Goal: Task Accomplishment & Management: Use online tool/utility

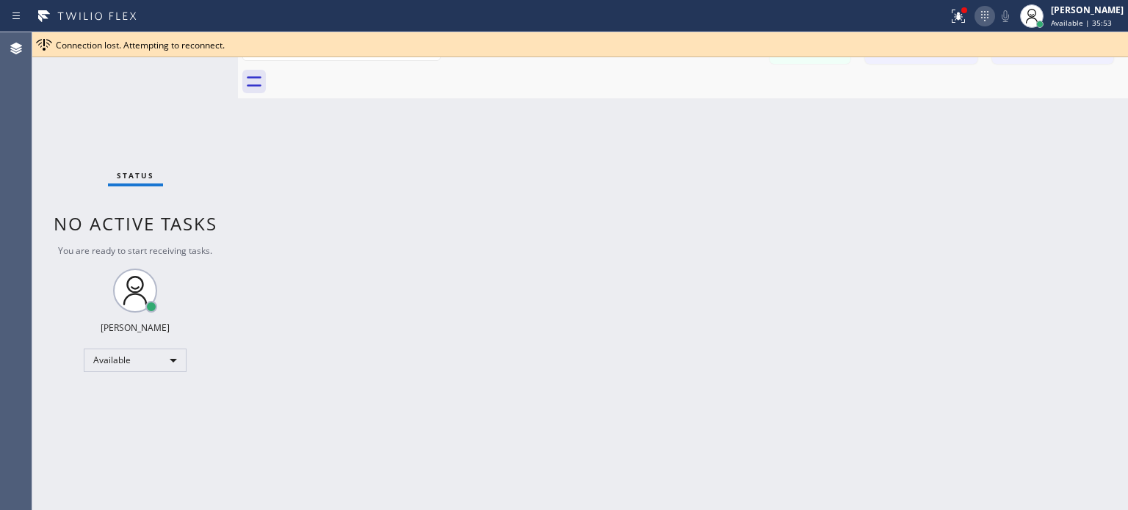
click at [982, 17] on icon at bounding box center [985, 16] width 18 height 18
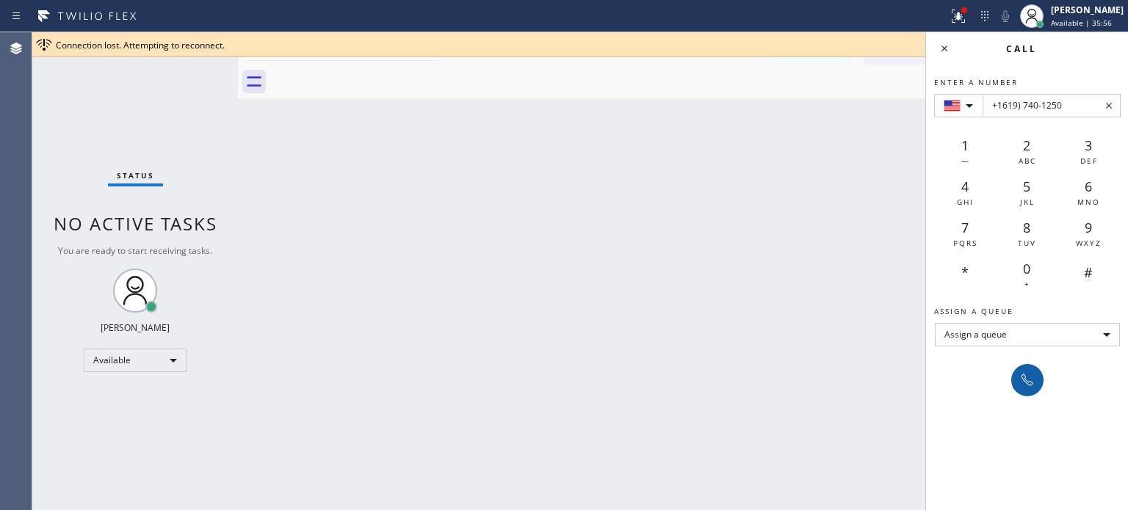
type input "+1619) 740-1250"
drag, startPoint x: 1028, startPoint y: 381, endPoint x: 992, endPoint y: 357, distance: 43.4
click at [1028, 381] on icon at bounding box center [1028, 381] width 12 height 12
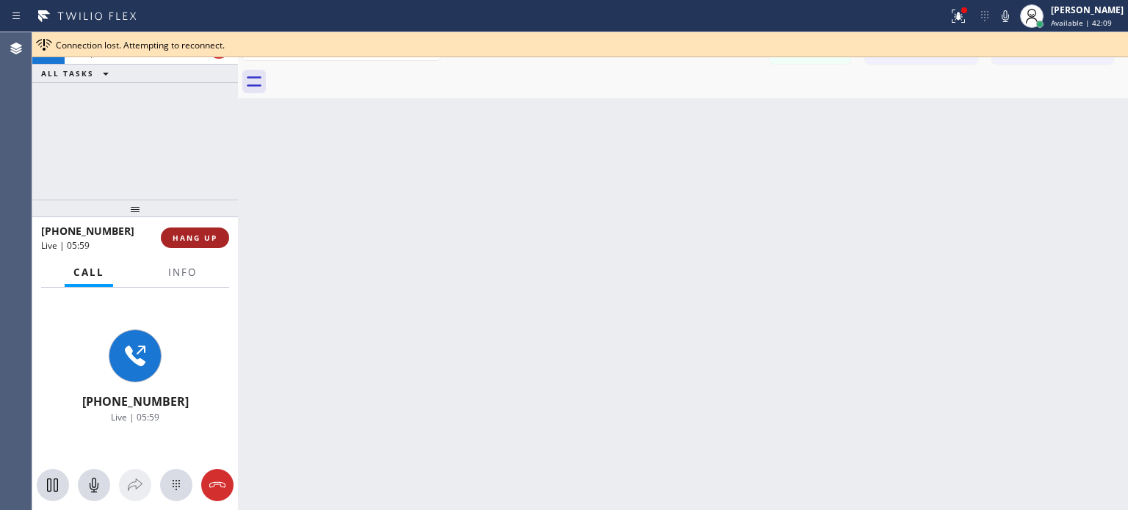
click at [200, 239] on span "HANG UP" at bounding box center [195, 238] width 45 height 10
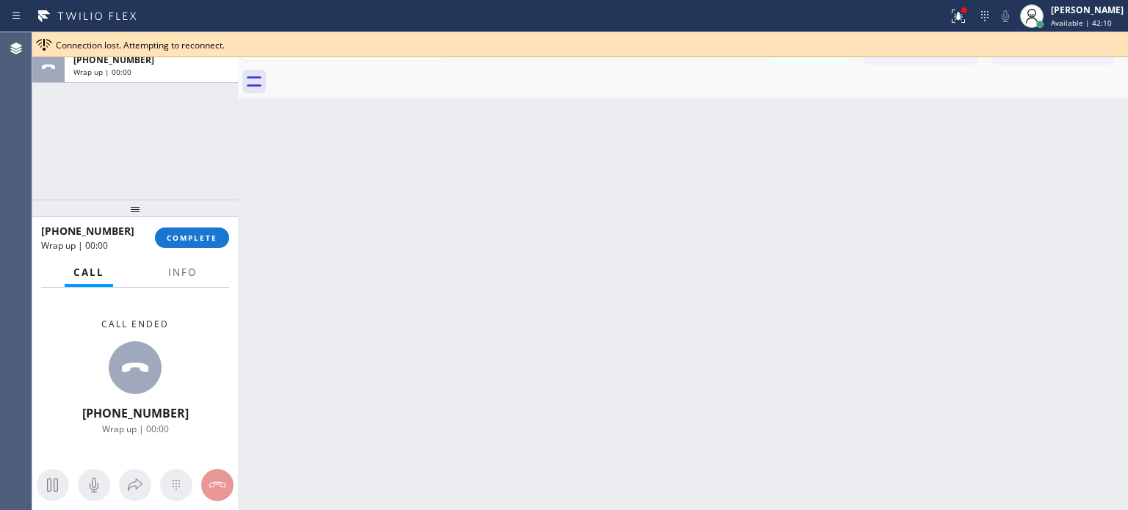
drag, startPoint x: 203, startPoint y: 240, endPoint x: 279, endPoint y: 22, distance: 231.1
click at [203, 239] on span "COMPLETE" at bounding box center [192, 238] width 51 height 10
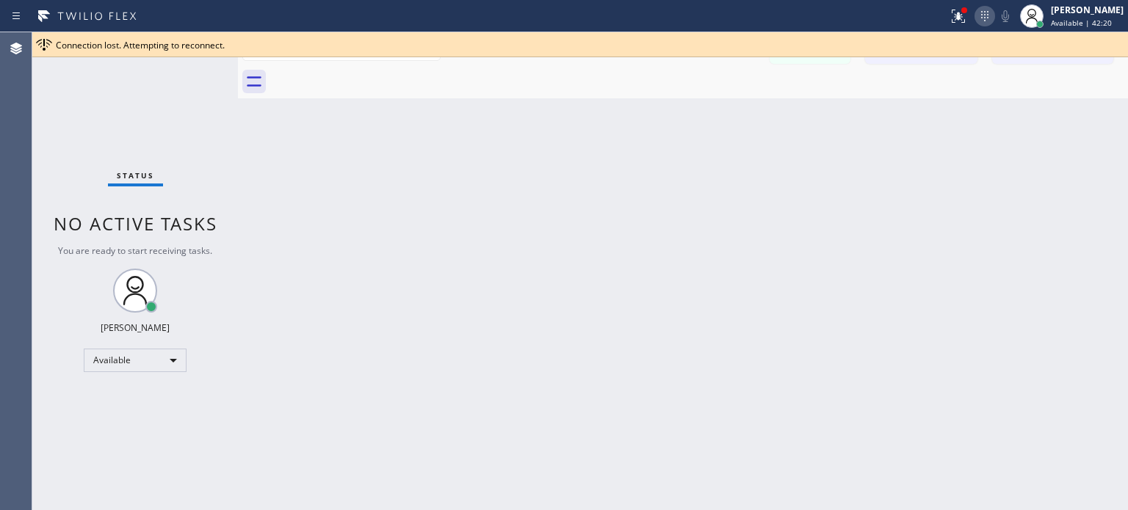
click at [976, 20] on icon at bounding box center [985, 16] width 18 height 18
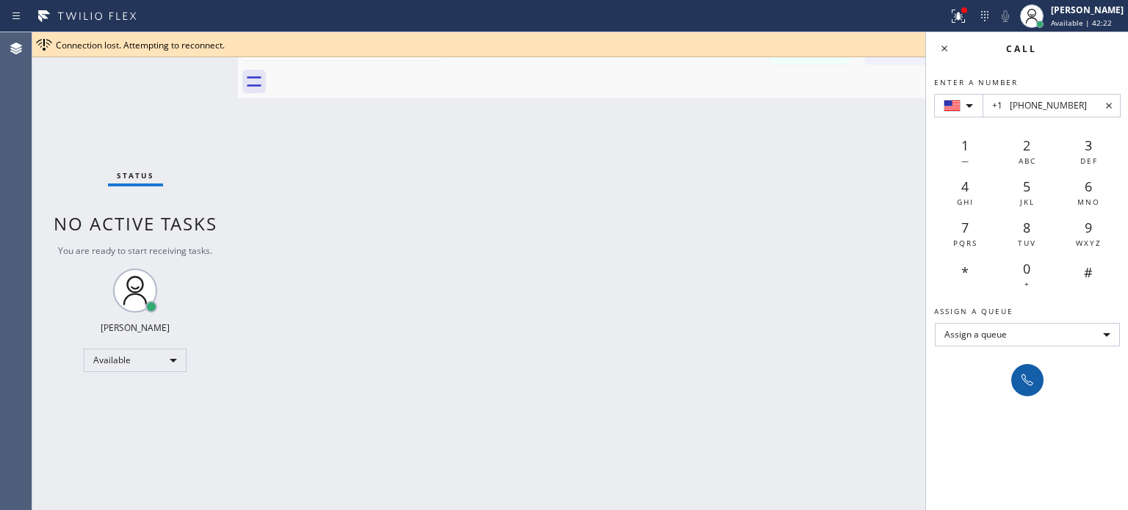
type input "+1 [PHONE_NUMBER]"
click at [1040, 383] on button at bounding box center [1027, 380] width 32 height 32
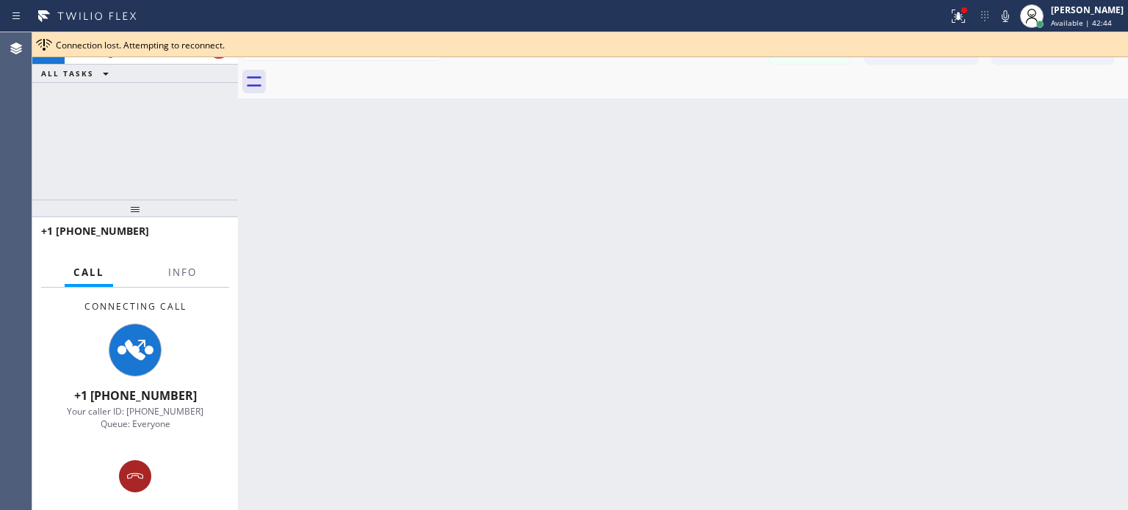
click at [130, 472] on icon at bounding box center [135, 477] width 18 height 18
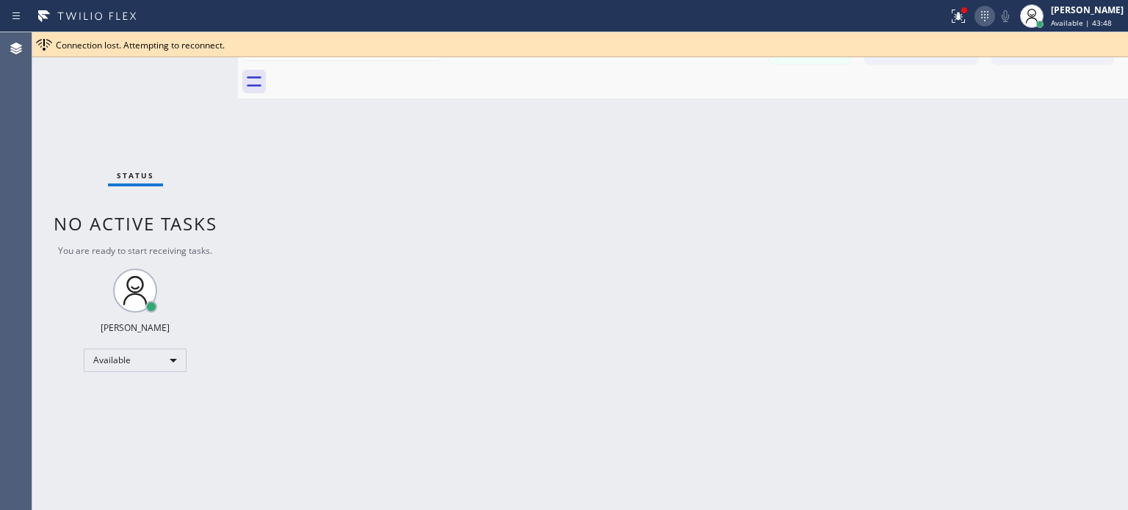
click at [981, 14] on icon at bounding box center [985, 16] width 18 height 18
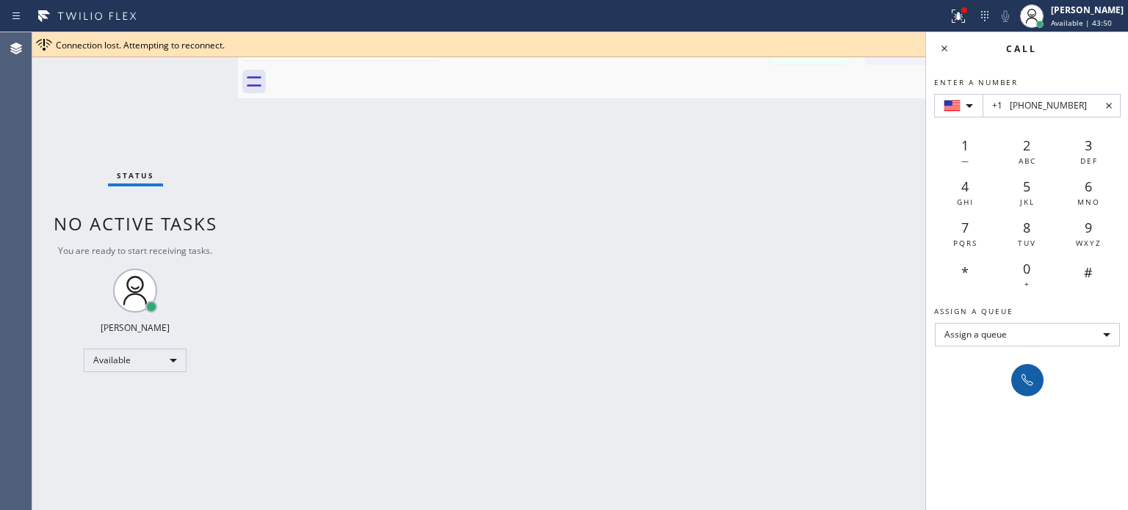
type input "+1 [PHONE_NUMBER]"
drag, startPoint x: 1023, startPoint y: 375, endPoint x: 751, endPoint y: 76, distance: 404.0
click at [1023, 374] on icon at bounding box center [1028, 381] width 18 height 18
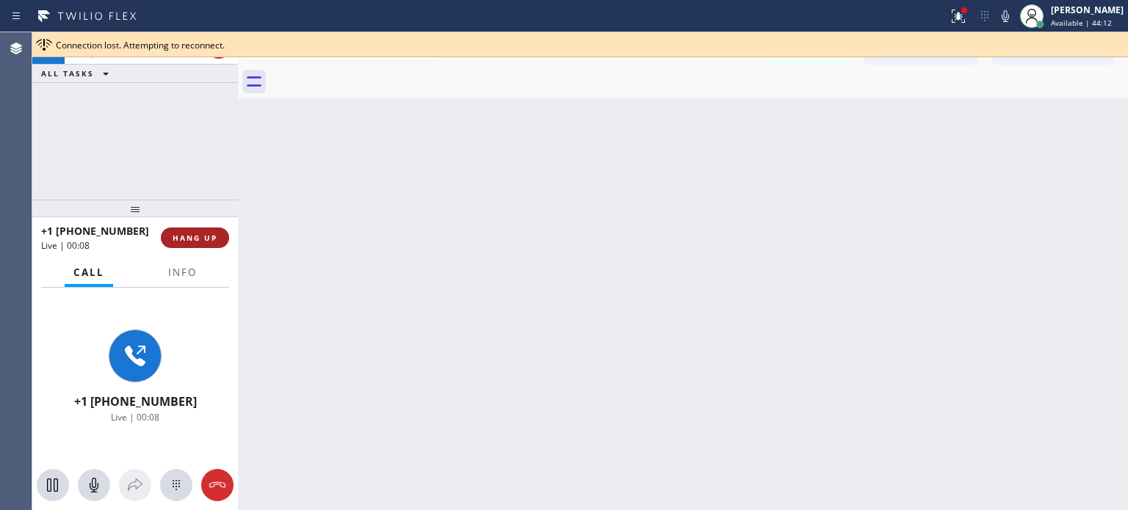
click at [214, 233] on span "HANG UP" at bounding box center [195, 238] width 45 height 10
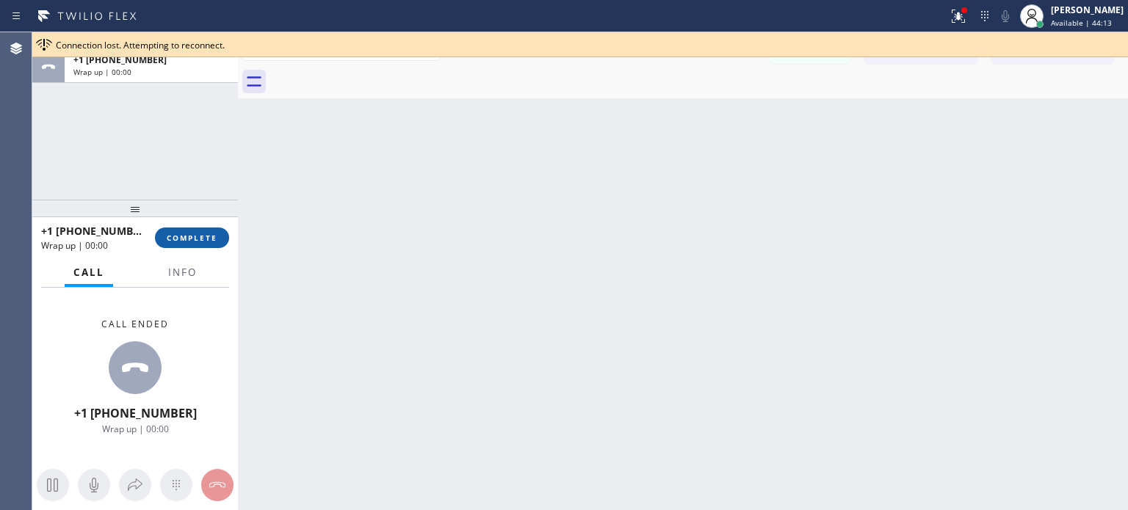
click at [209, 242] on span "COMPLETE" at bounding box center [192, 238] width 51 height 10
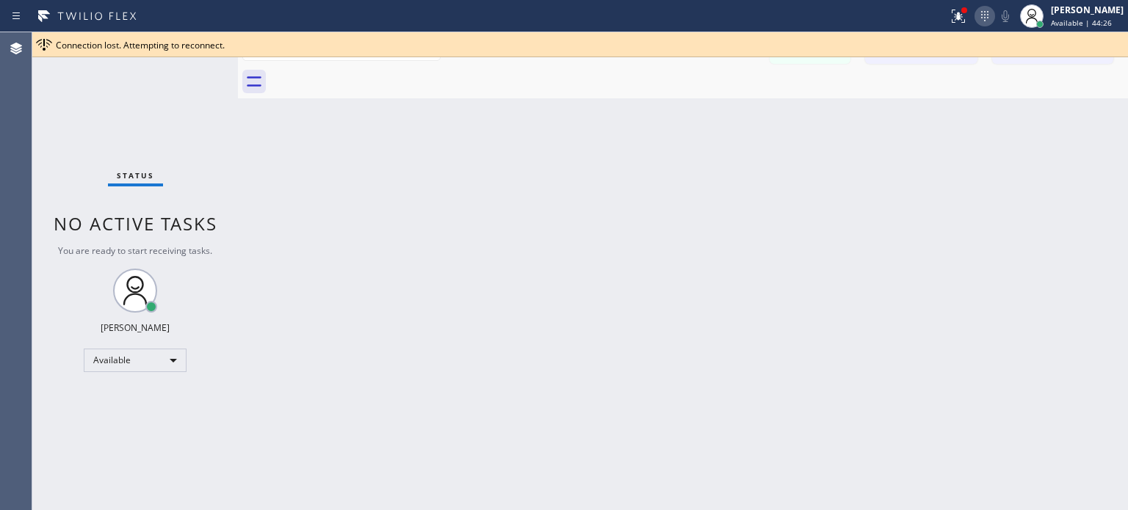
click at [981, 15] on icon at bounding box center [985, 16] width 18 height 18
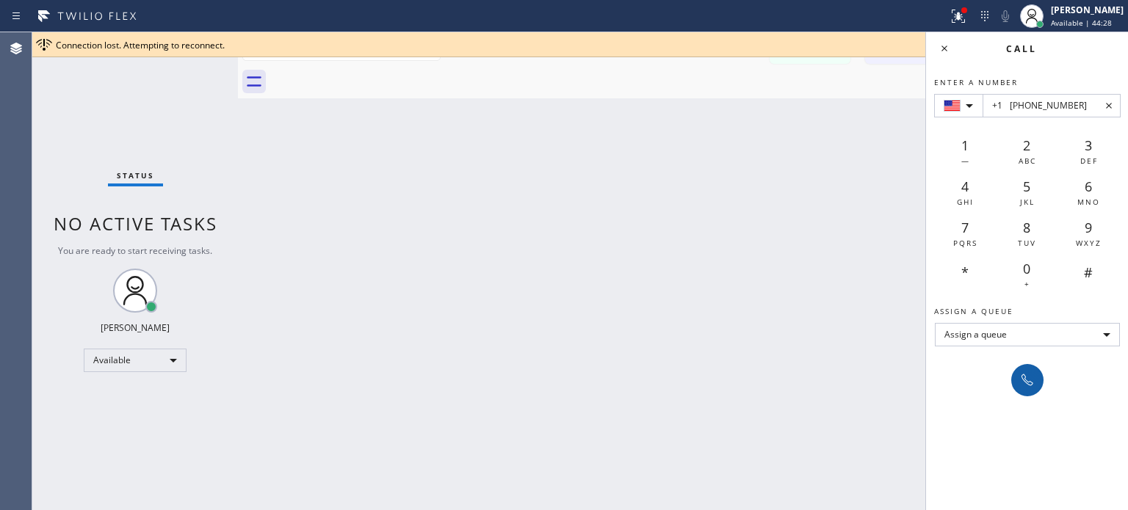
type input "+1 [PHONE_NUMBER]"
drag, startPoint x: 1036, startPoint y: 369, endPoint x: 964, endPoint y: 336, distance: 80.2
click at [1036, 369] on button at bounding box center [1027, 380] width 32 height 32
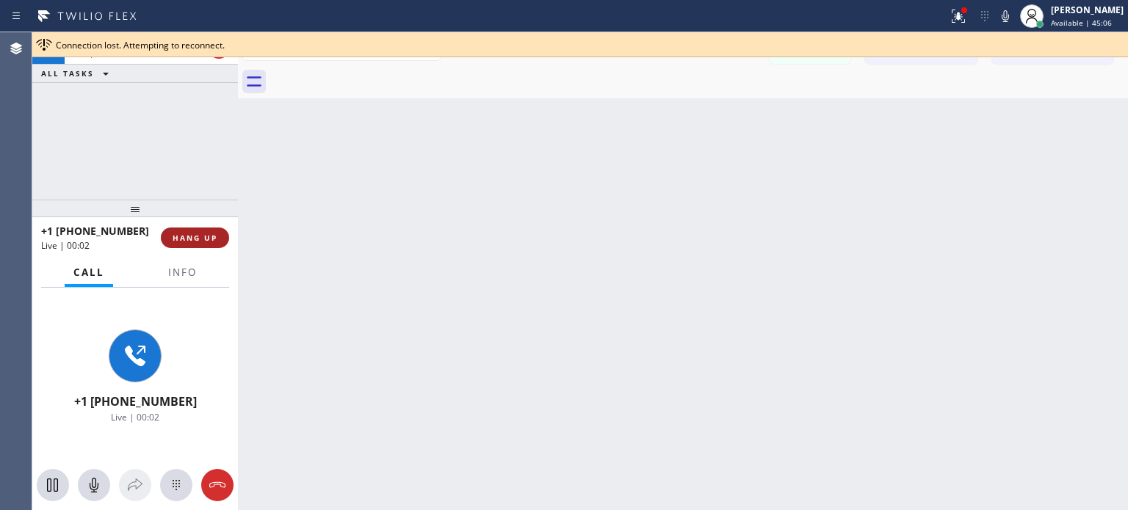
click at [214, 231] on button "HANG UP" at bounding box center [195, 238] width 68 height 21
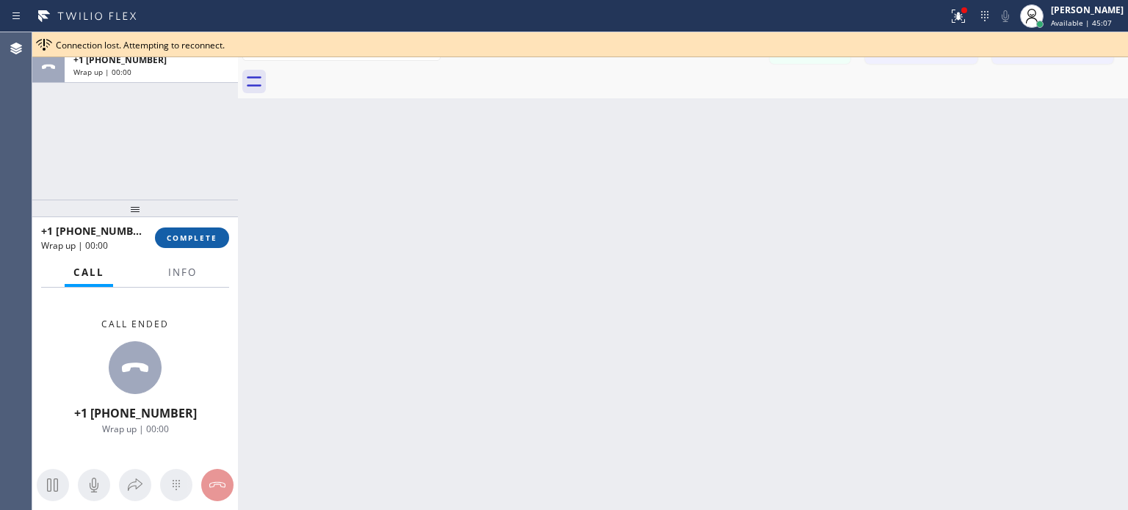
click at [213, 234] on span "COMPLETE" at bounding box center [192, 238] width 51 height 10
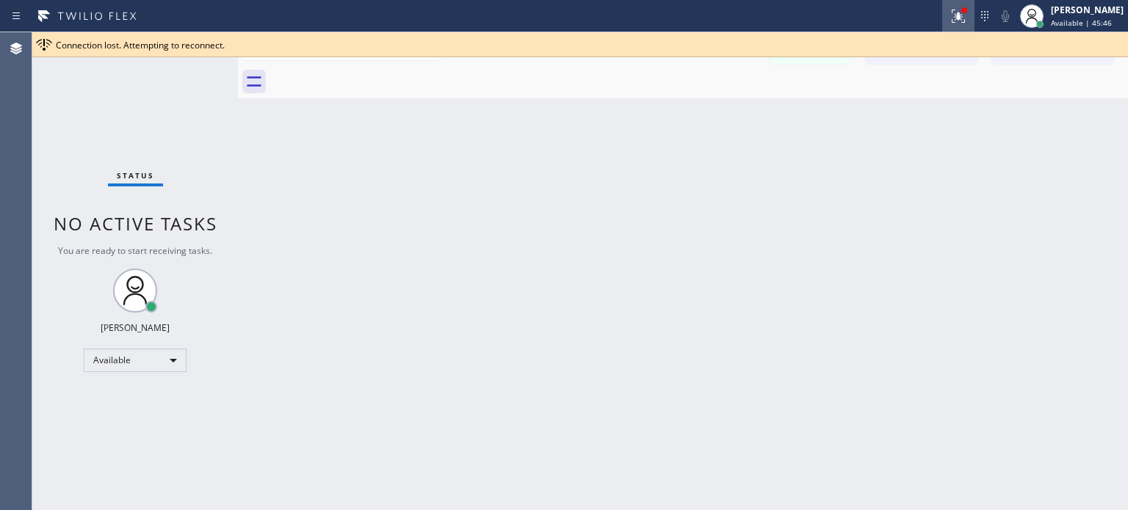
click at [955, 17] on icon at bounding box center [956, 15] width 9 height 10
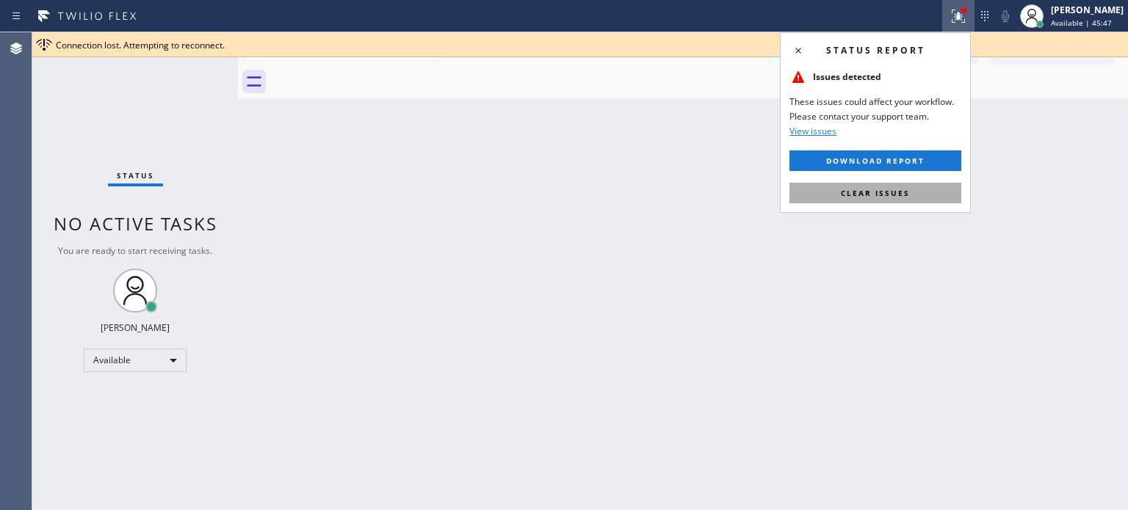
click at [906, 191] on span "Clear issues" at bounding box center [875, 193] width 69 height 10
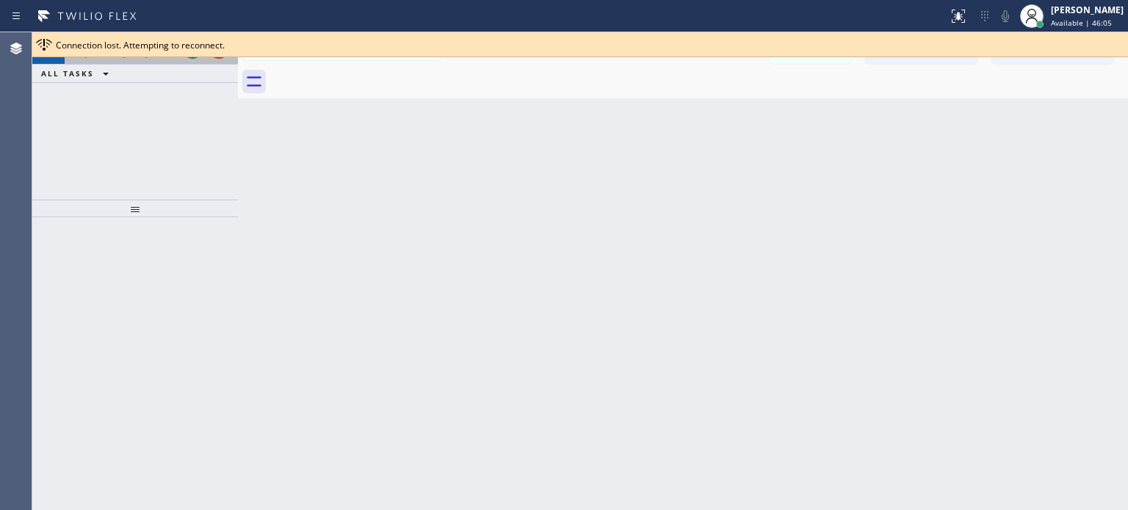
click at [189, 58] on button at bounding box center [192, 48] width 21 height 21
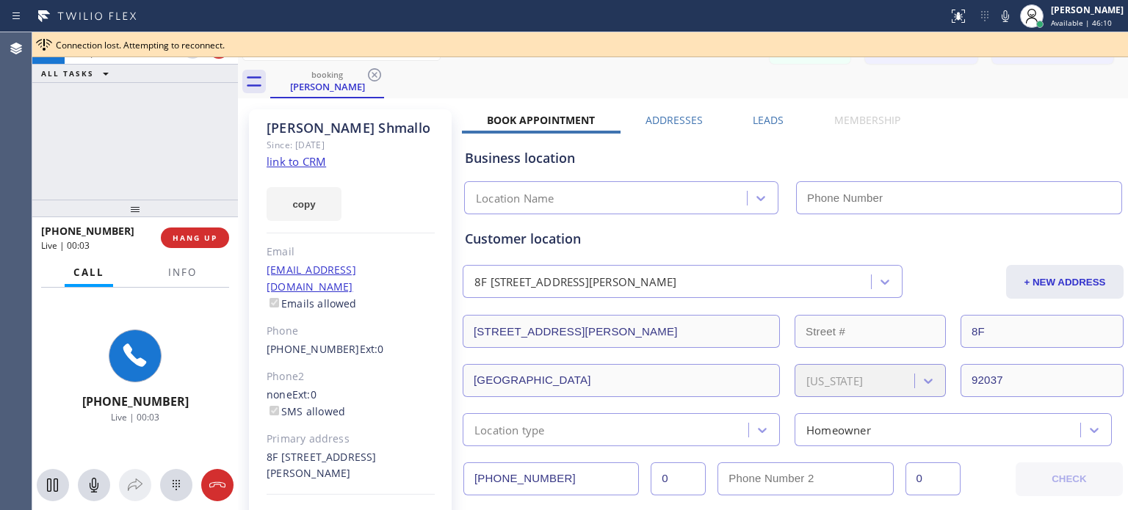
type input "[PHONE_NUMBER]"
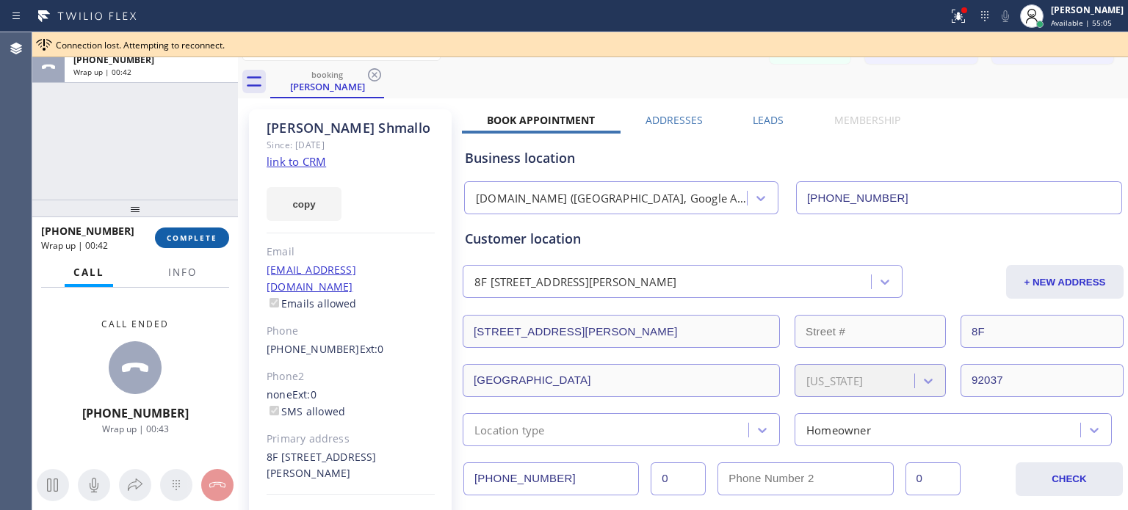
click at [210, 239] on span "COMPLETE" at bounding box center [192, 238] width 51 height 10
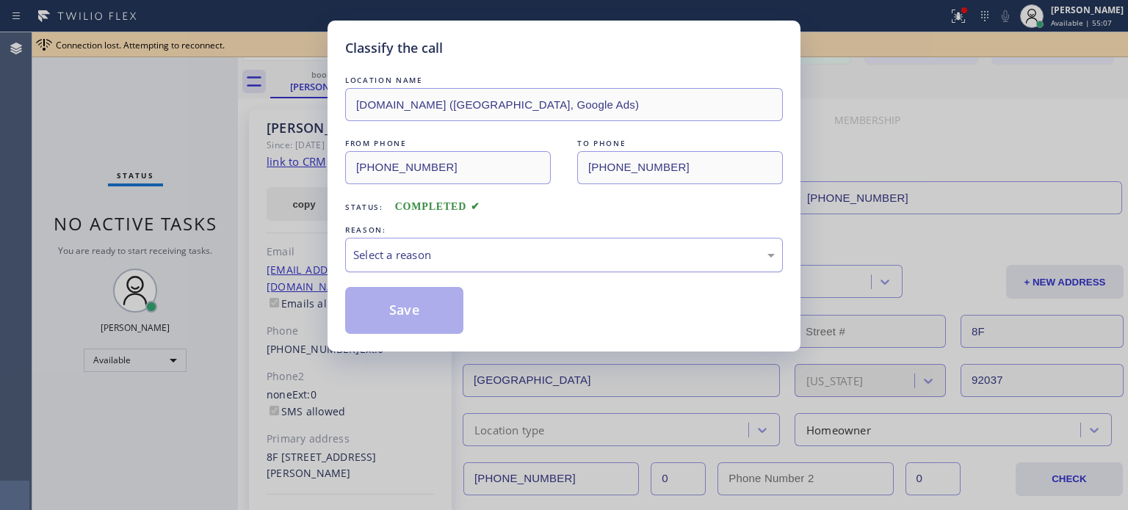
drag, startPoint x: 555, startPoint y: 261, endPoint x: 512, endPoint y: 267, distance: 43.7
click at [555, 261] on div "Select a reason" at bounding box center [564, 255] width 422 height 17
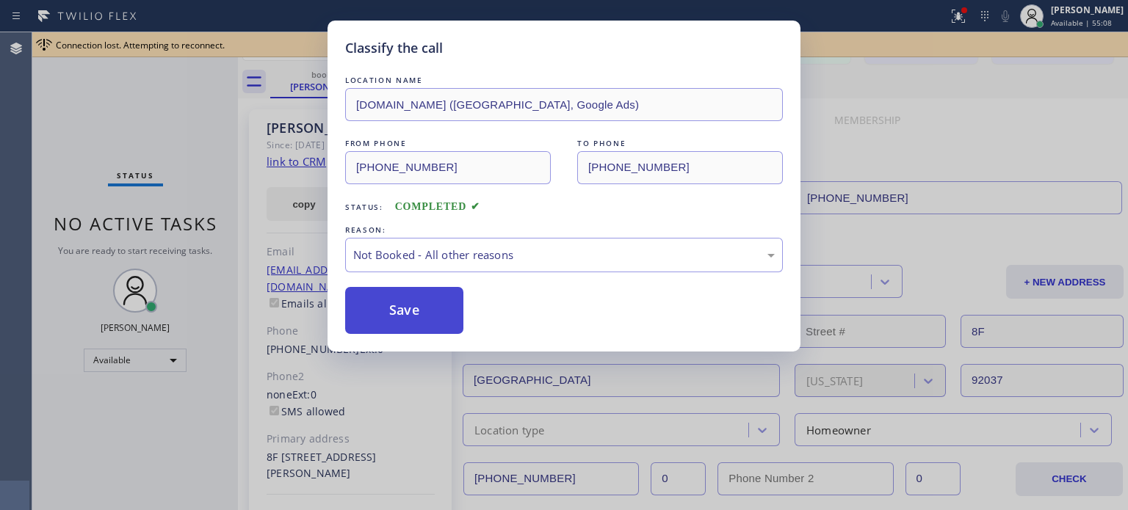
click at [450, 308] on button "Save" at bounding box center [404, 310] width 118 height 47
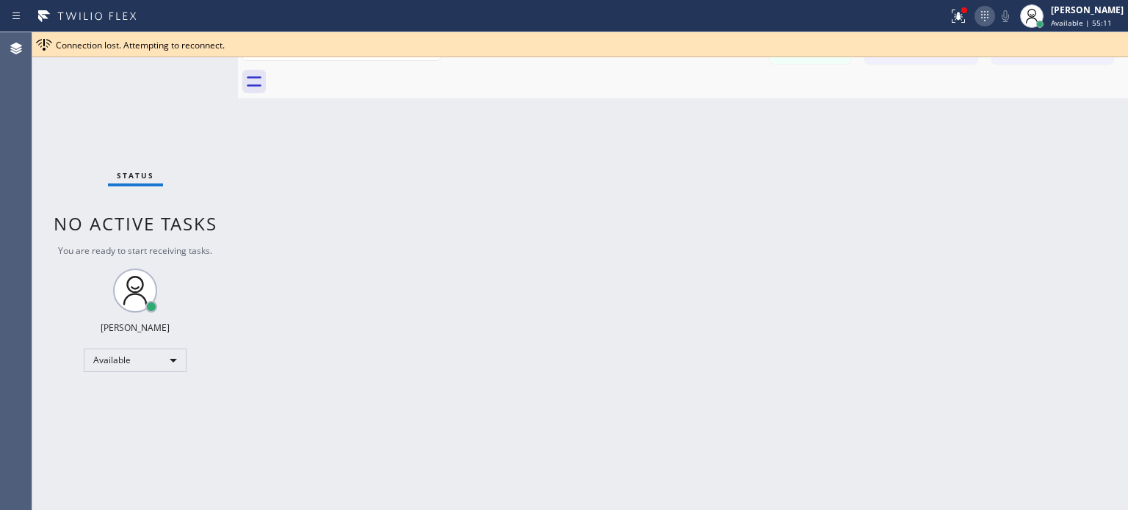
click at [986, 11] on icon at bounding box center [985, 16] width 18 height 18
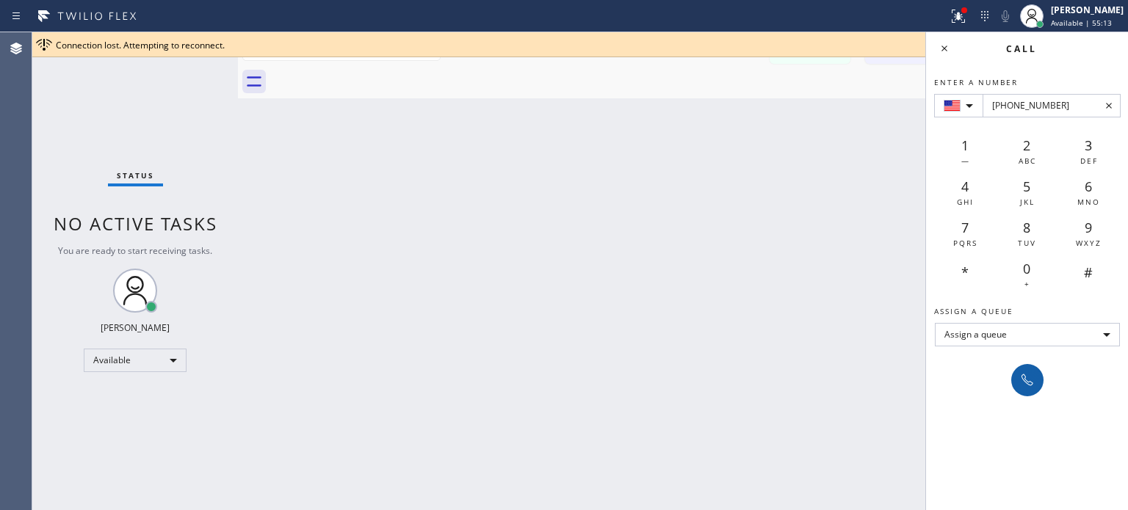
type input "[PHONE_NUMBER]"
click at [1025, 377] on icon at bounding box center [1028, 381] width 12 height 12
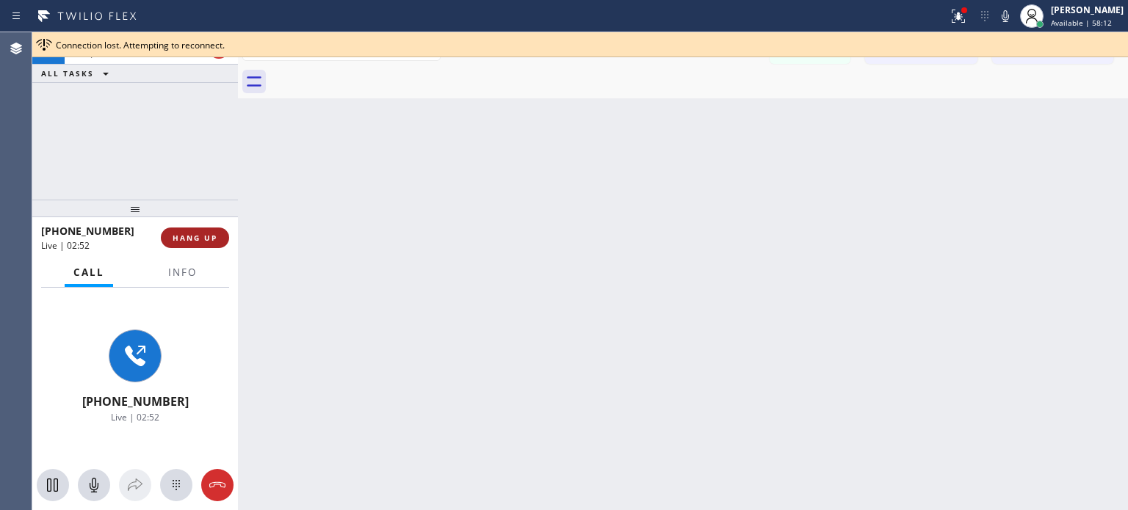
click at [212, 243] on button "HANG UP" at bounding box center [195, 238] width 68 height 21
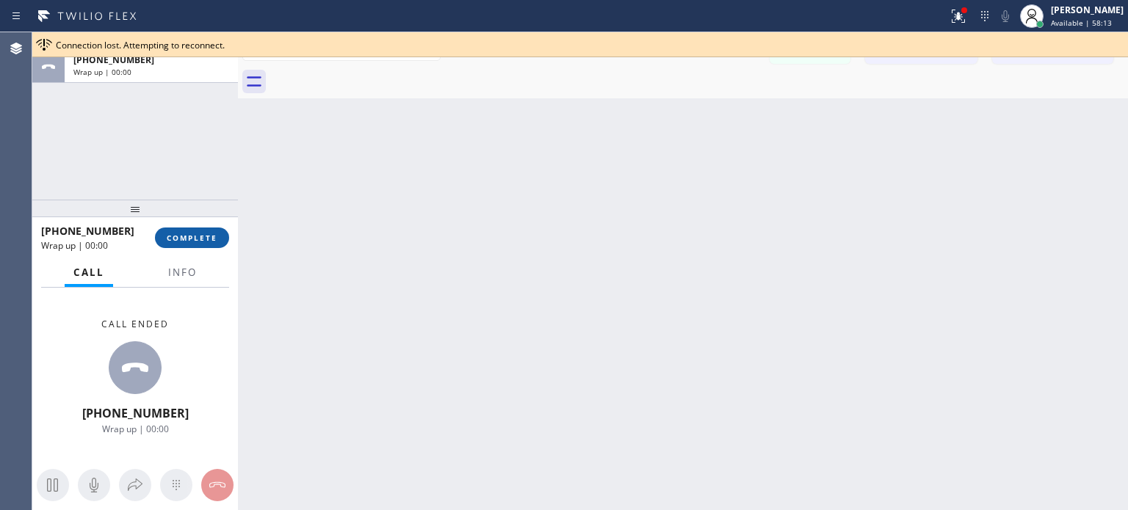
click at [209, 240] on span "COMPLETE" at bounding box center [192, 238] width 51 height 10
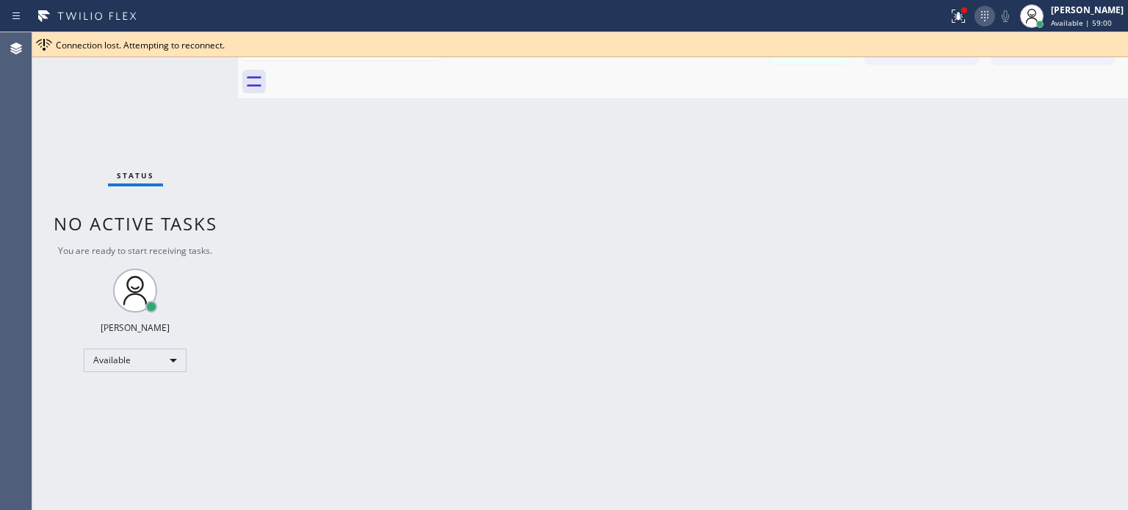
click at [981, 16] on icon at bounding box center [985, 16] width 18 height 18
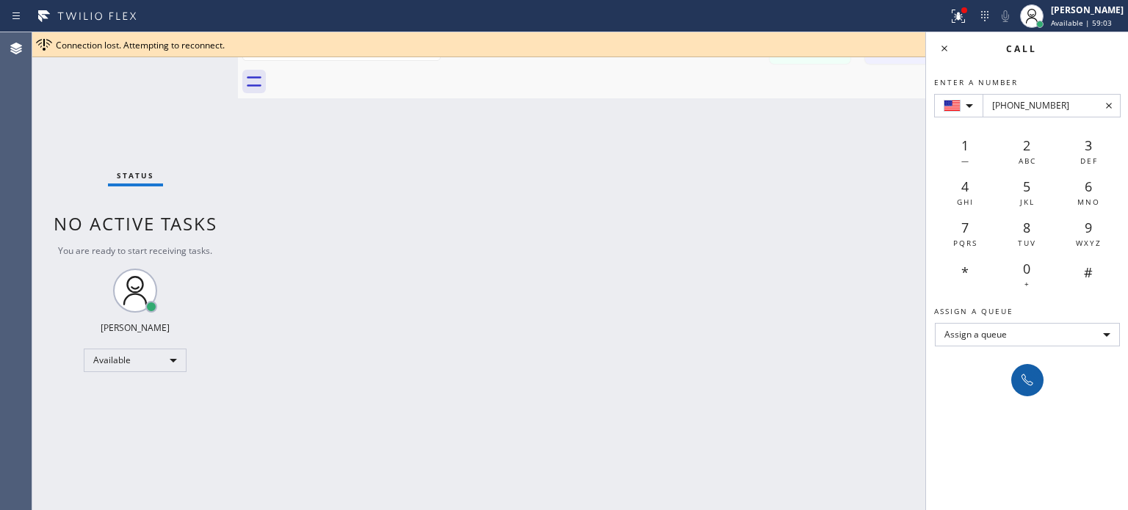
type input "[PHONE_NUMBER]"
click at [1025, 379] on icon at bounding box center [1028, 381] width 12 height 12
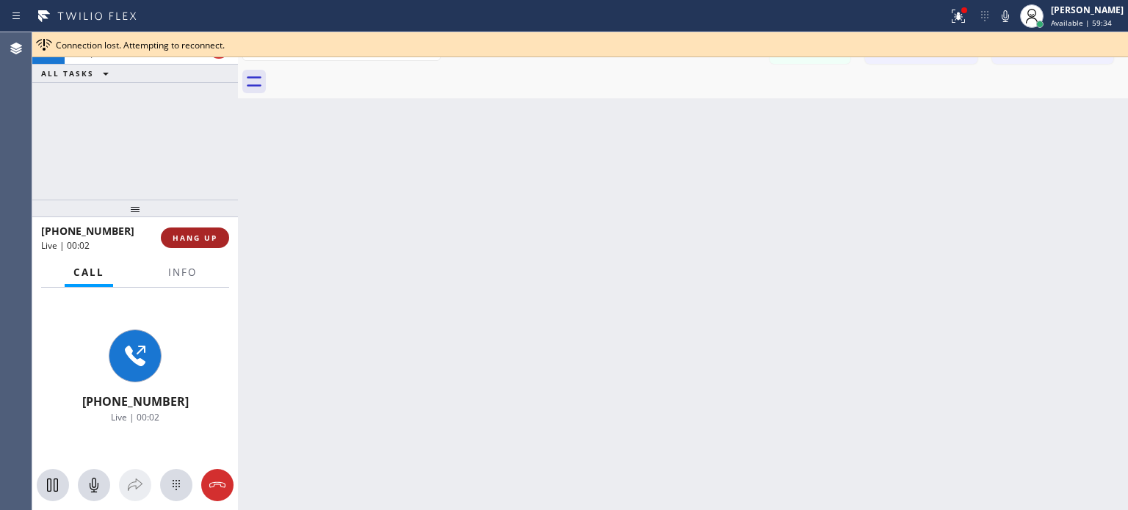
click at [190, 240] on span "HANG UP" at bounding box center [195, 238] width 45 height 10
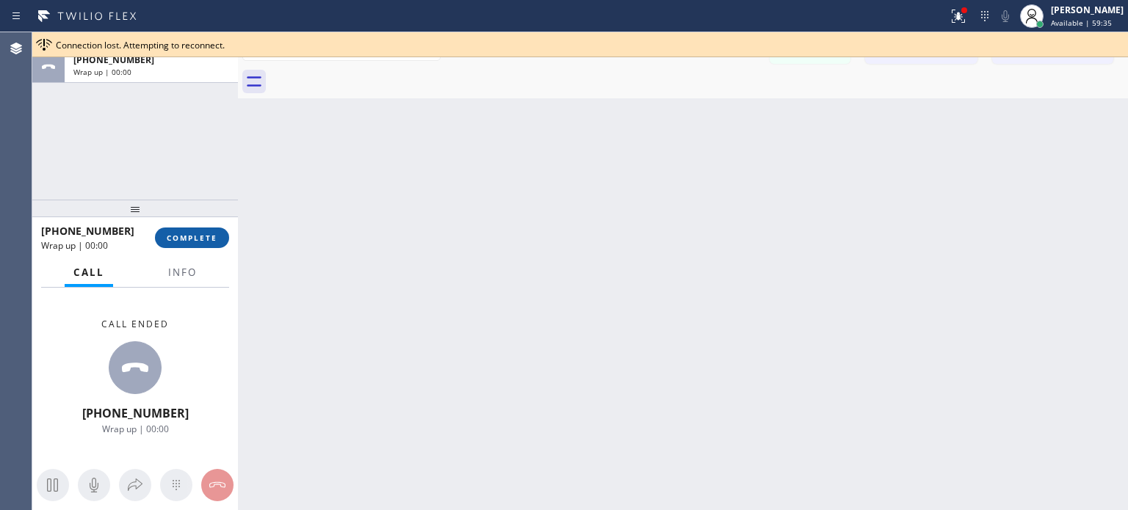
click at [195, 234] on span "COMPLETE" at bounding box center [192, 238] width 51 height 10
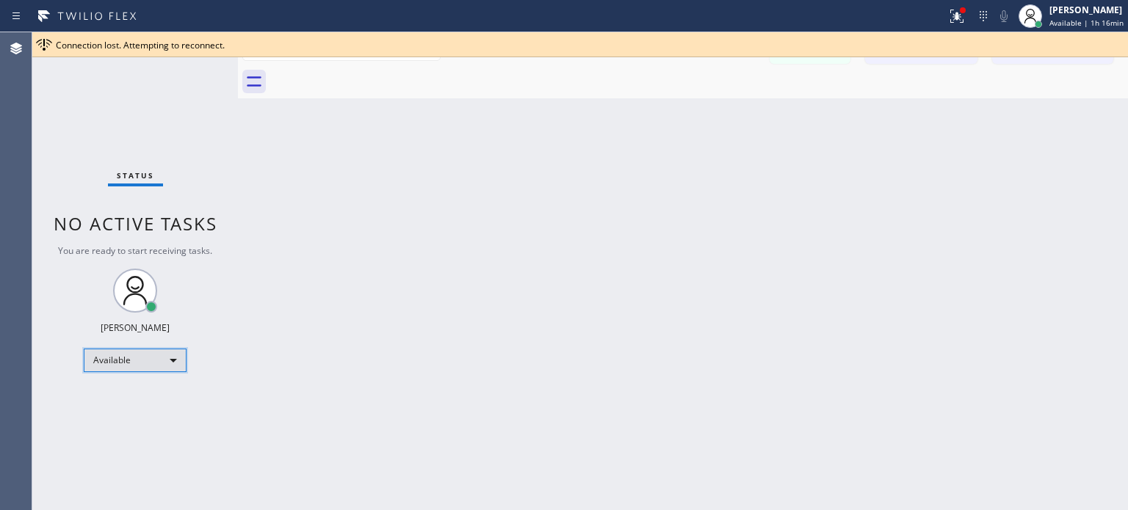
click at [168, 355] on div "Available" at bounding box center [135, 361] width 103 height 24
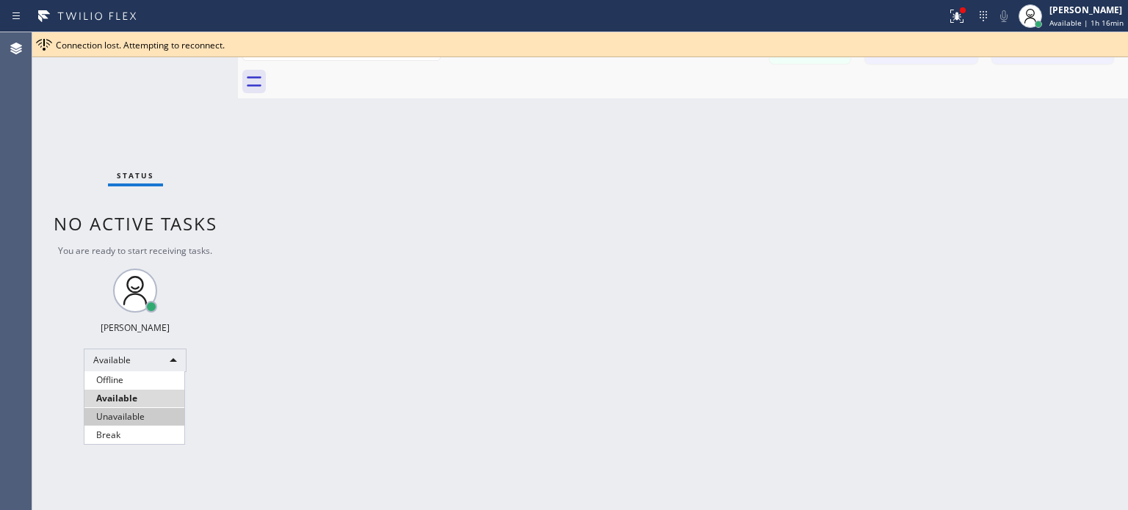
click at [129, 414] on li "Unavailable" at bounding box center [134, 417] width 100 height 18
